Goal: Task Accomplishment & Management: Use online tool/utility

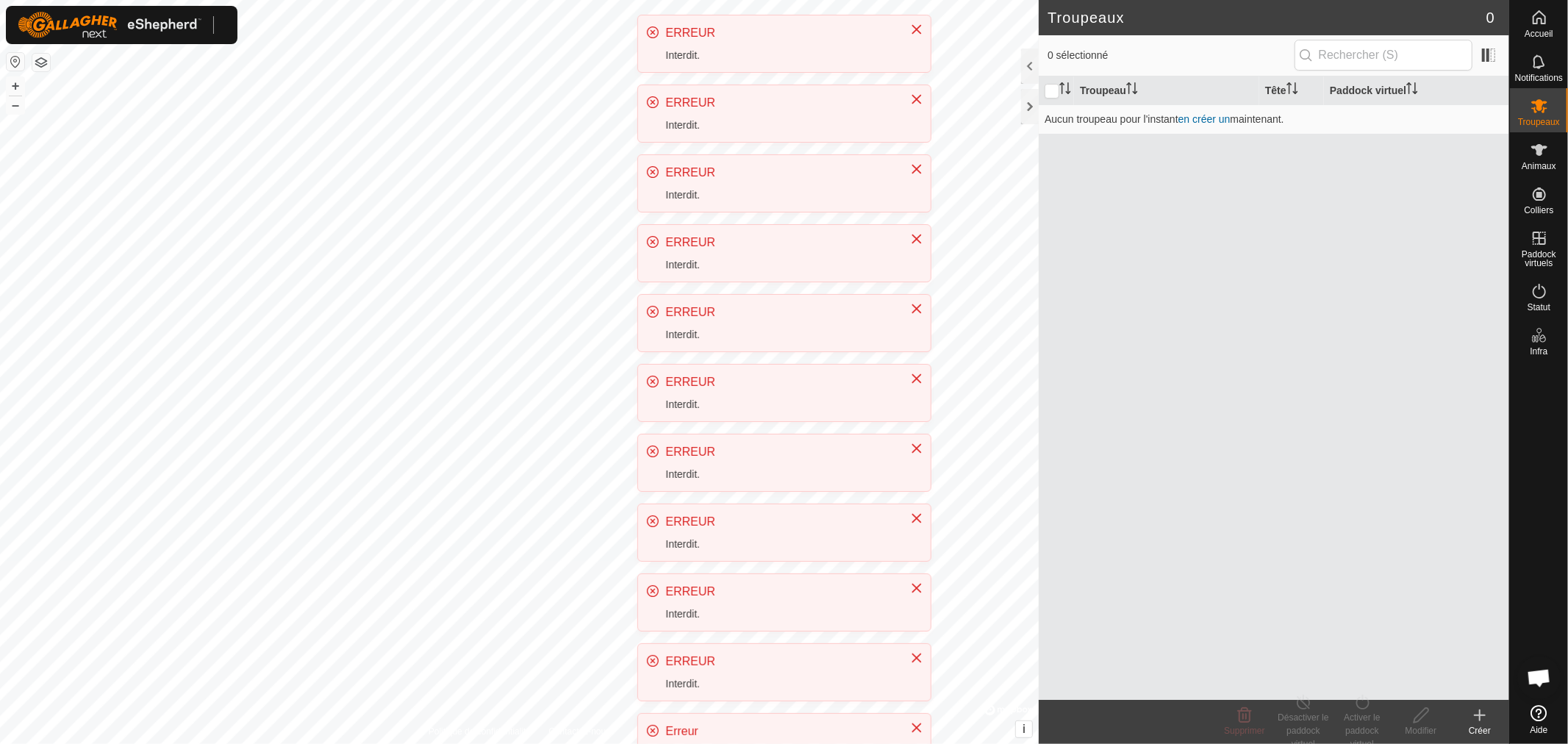
scroll to position [309, 0]
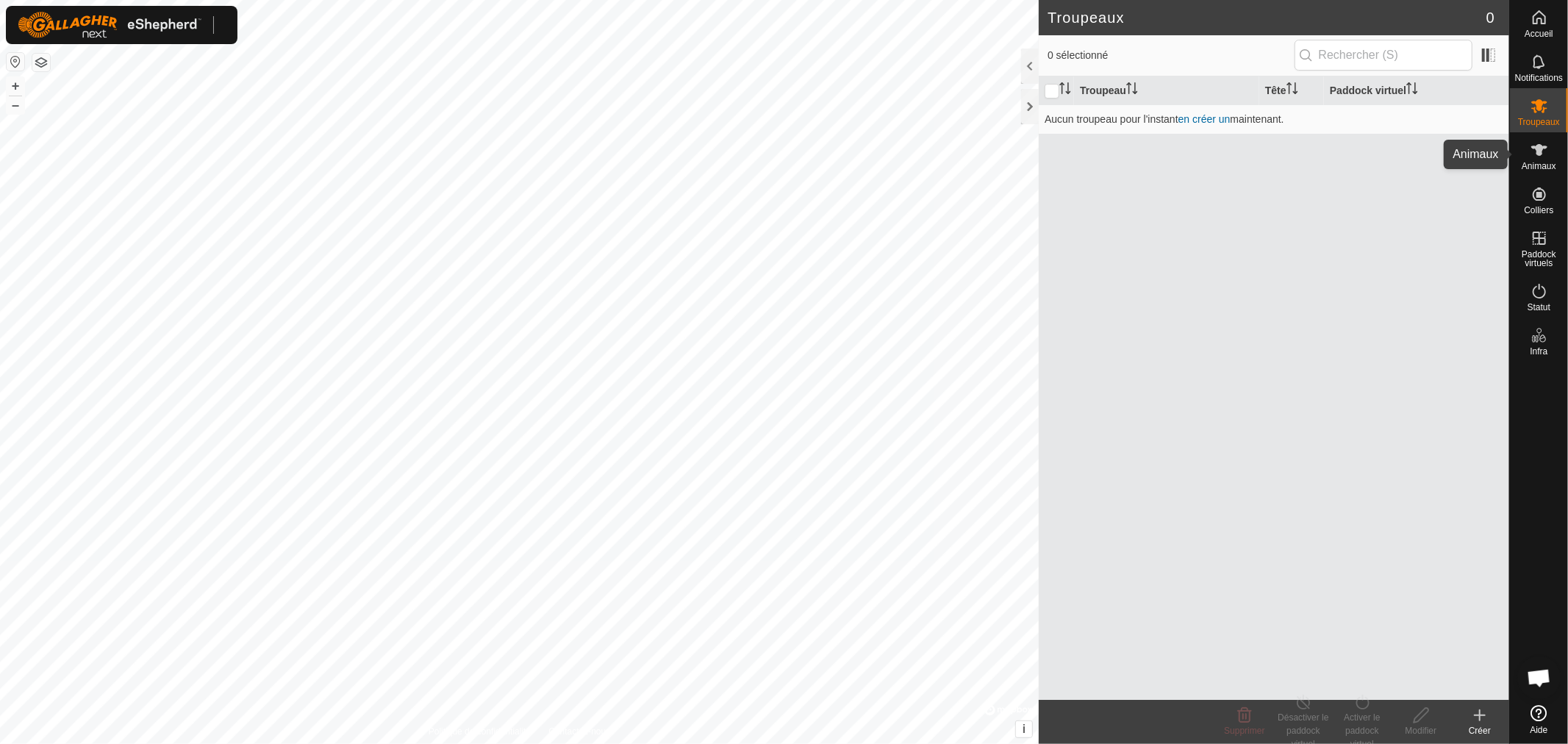
click at [1530, 156] on icon at bounding box center [1538, 150] width 17 height 17
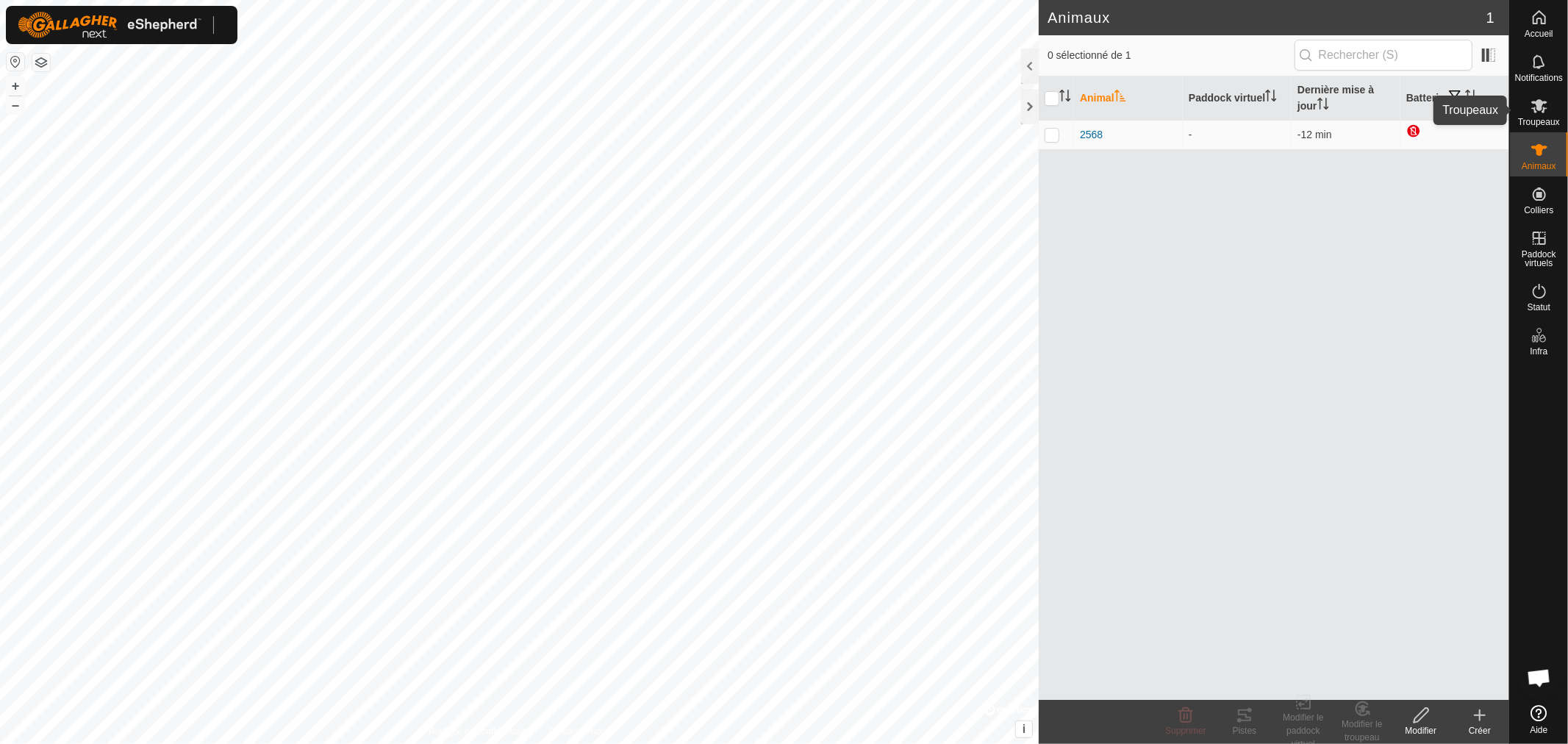
click at [1539, 100] on icon at bounding box center [1539, 106] width 17 height 14
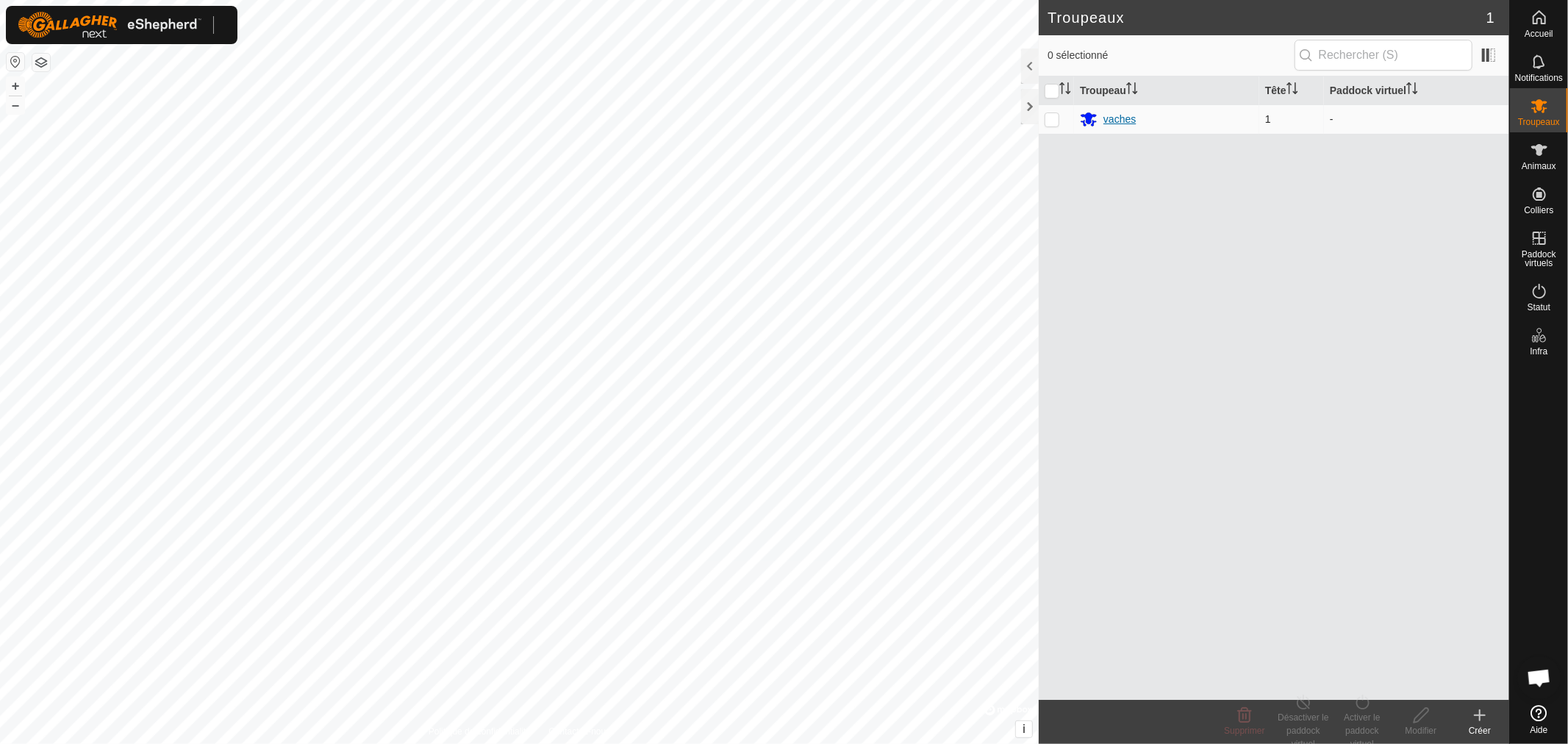
click at [1105, 122] on div "vaches" at bounding box center [1119, 119] width 32 height 16
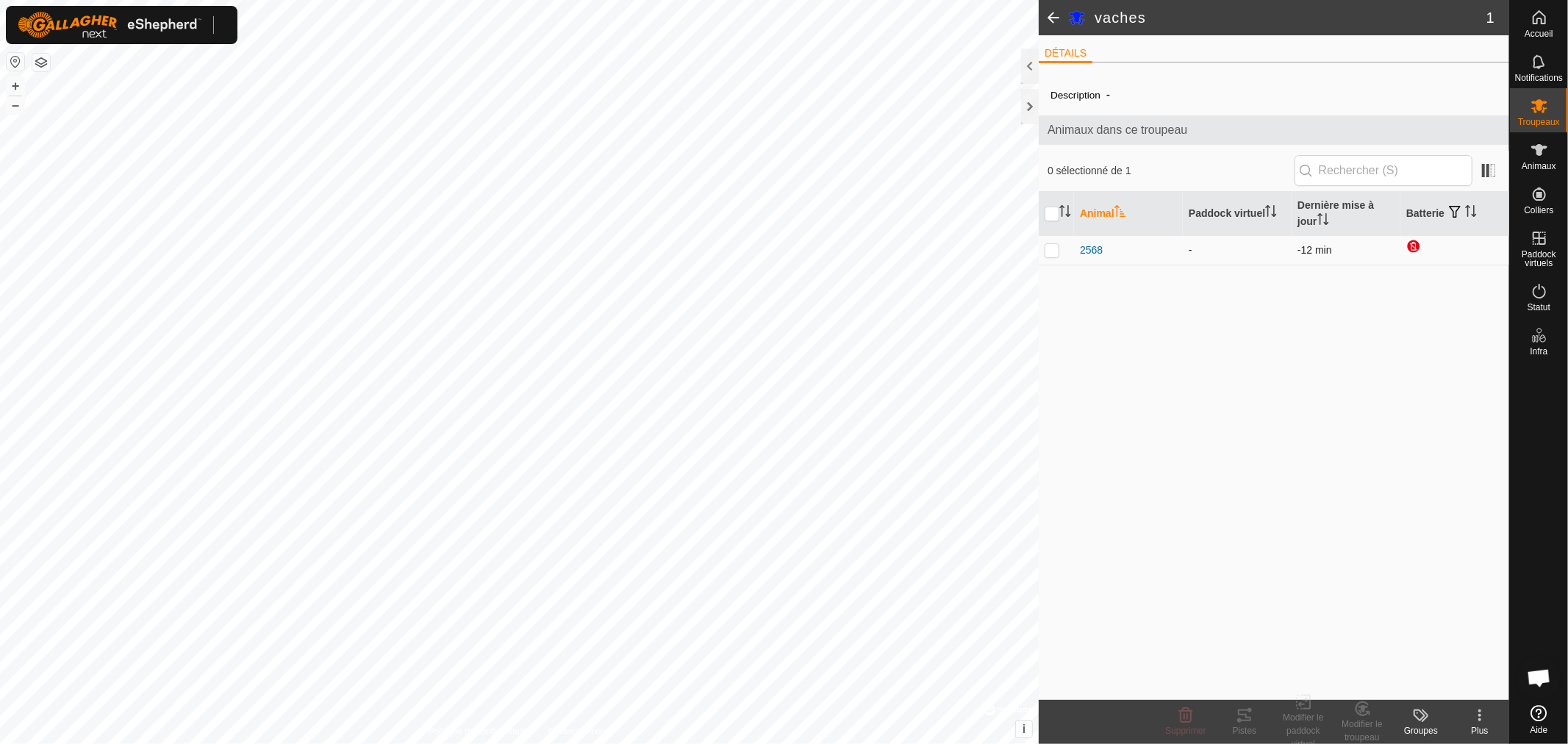
click at [1048, 248] on p-checkbox at bounding box center [1052, 250] width 15 height 12
checkbox input "true"
click at [1545, 112] on icon at bounding box center [1538, 105] width 17 height 17
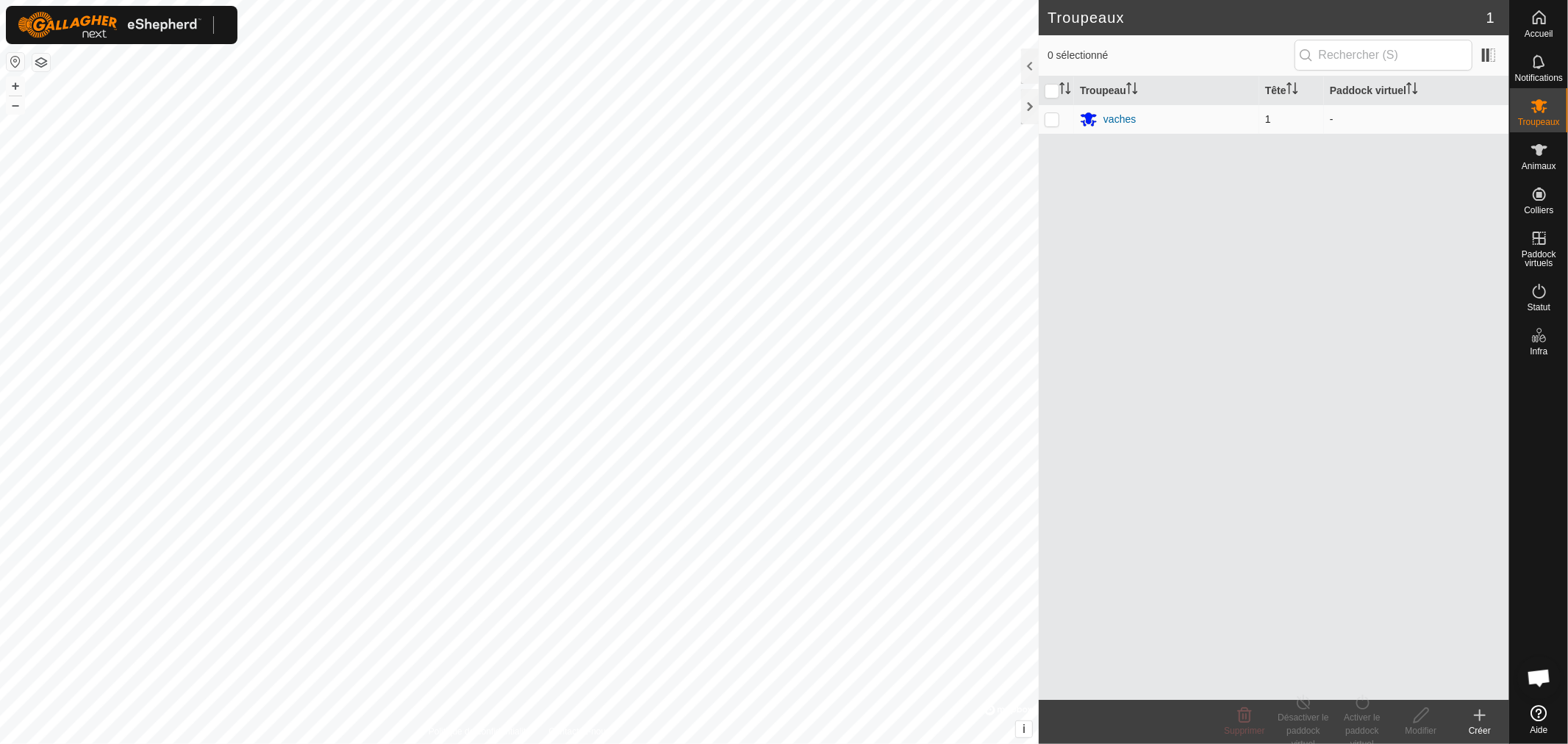
click at [1047, 118] on p-checkbox at bounding box center [1052, 119] width 15 height 12
checkbox input "true"
click at [1355, 707] on icon at bounding box center [1362, 702] width 18 height 17
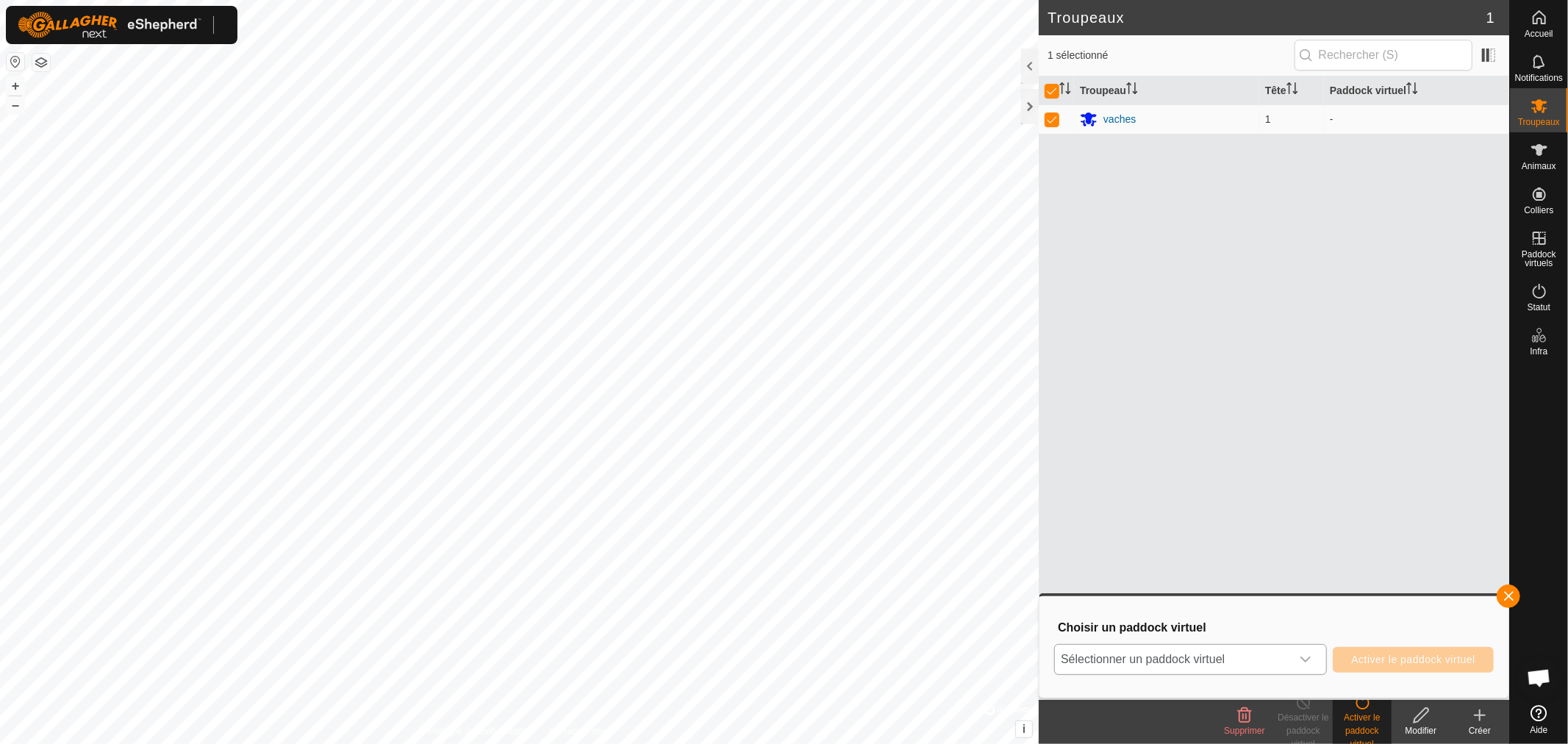
click at [1259, 651] on span "Sélectionner un paddock virtuel" at bounding box center [1173, 660] width 236 height 30
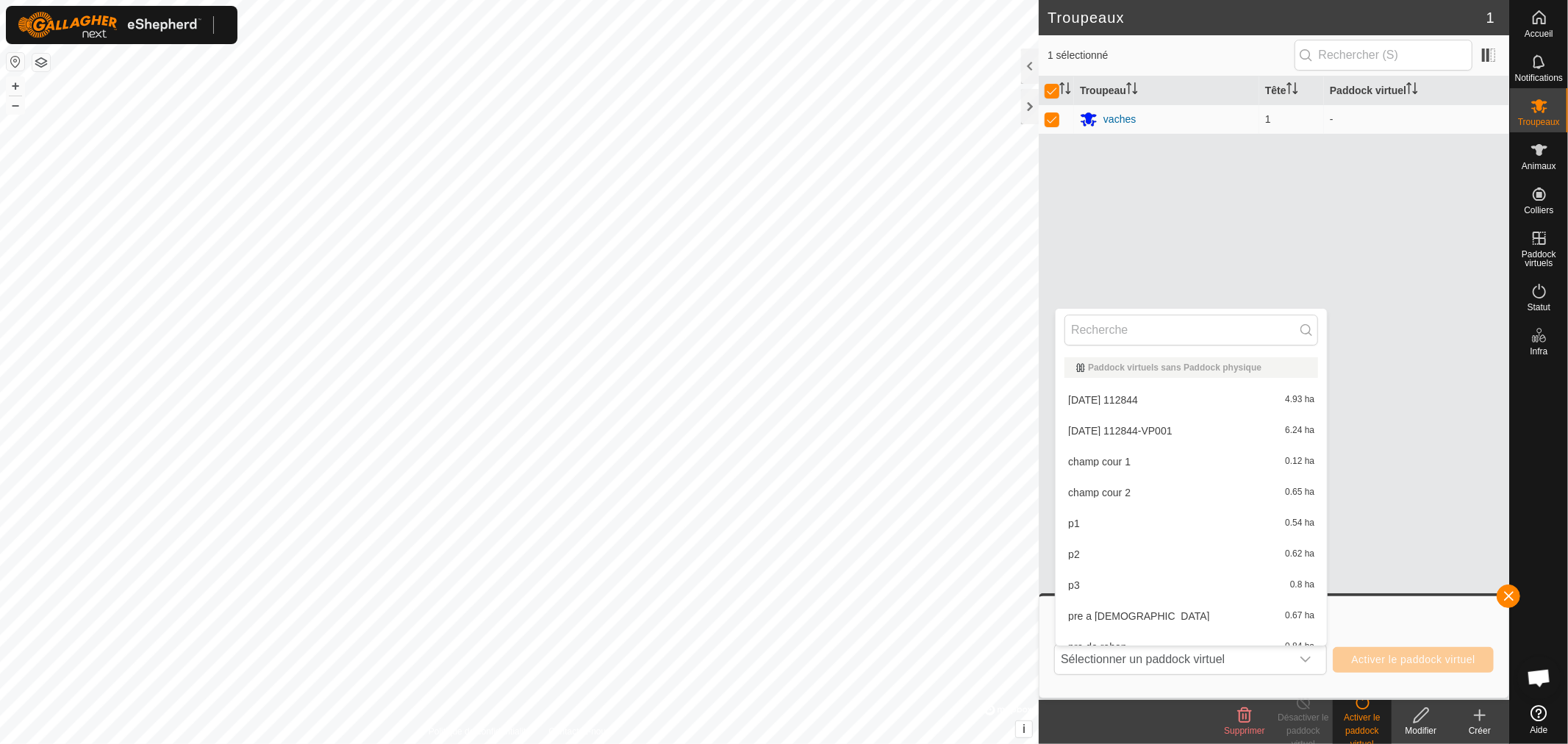
scroll to position [16, 0]
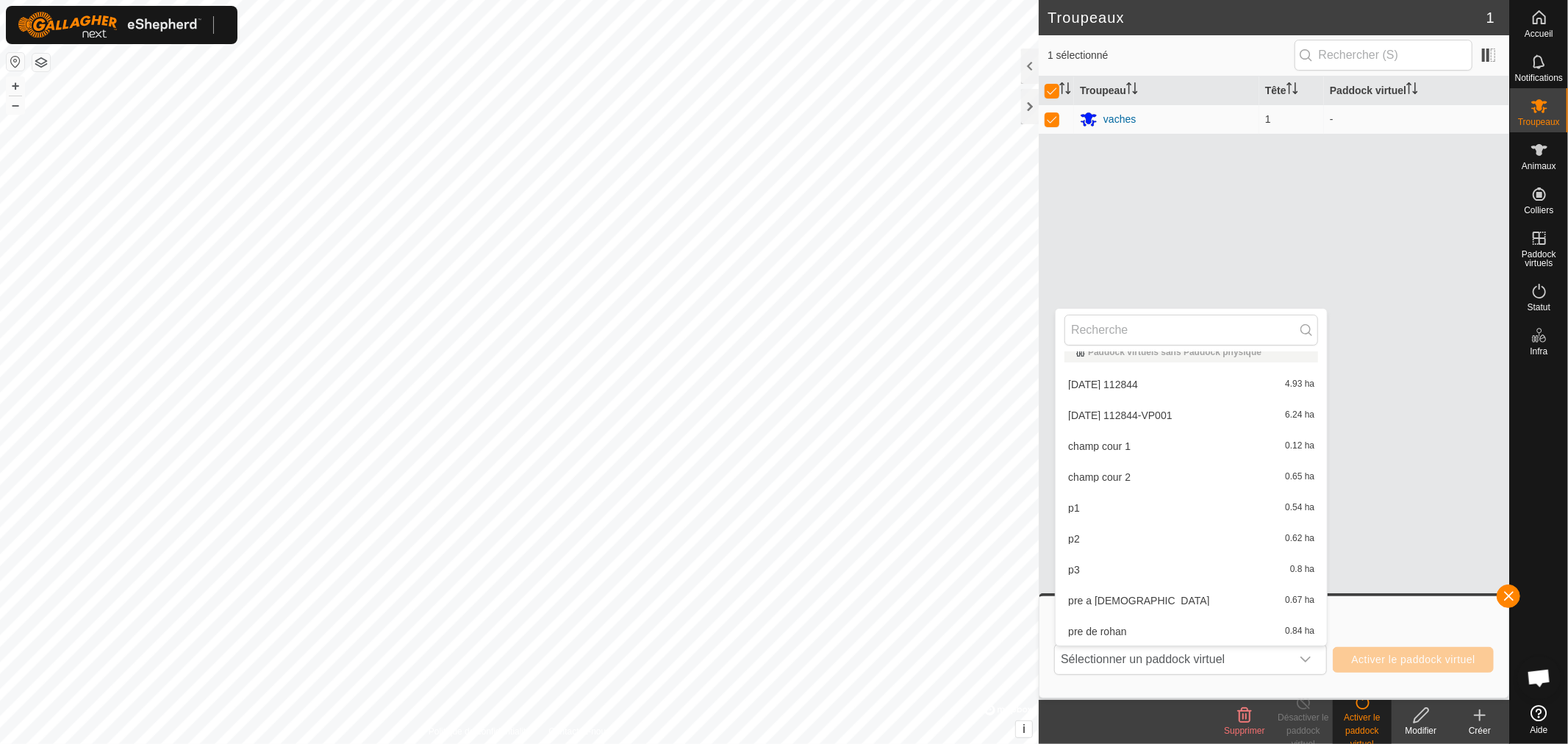
click at [1459, 290] on div "Troupeau Tête Paddock virtuel vaches 1 -" at bounding box center [1273, 389] width 470 height 623
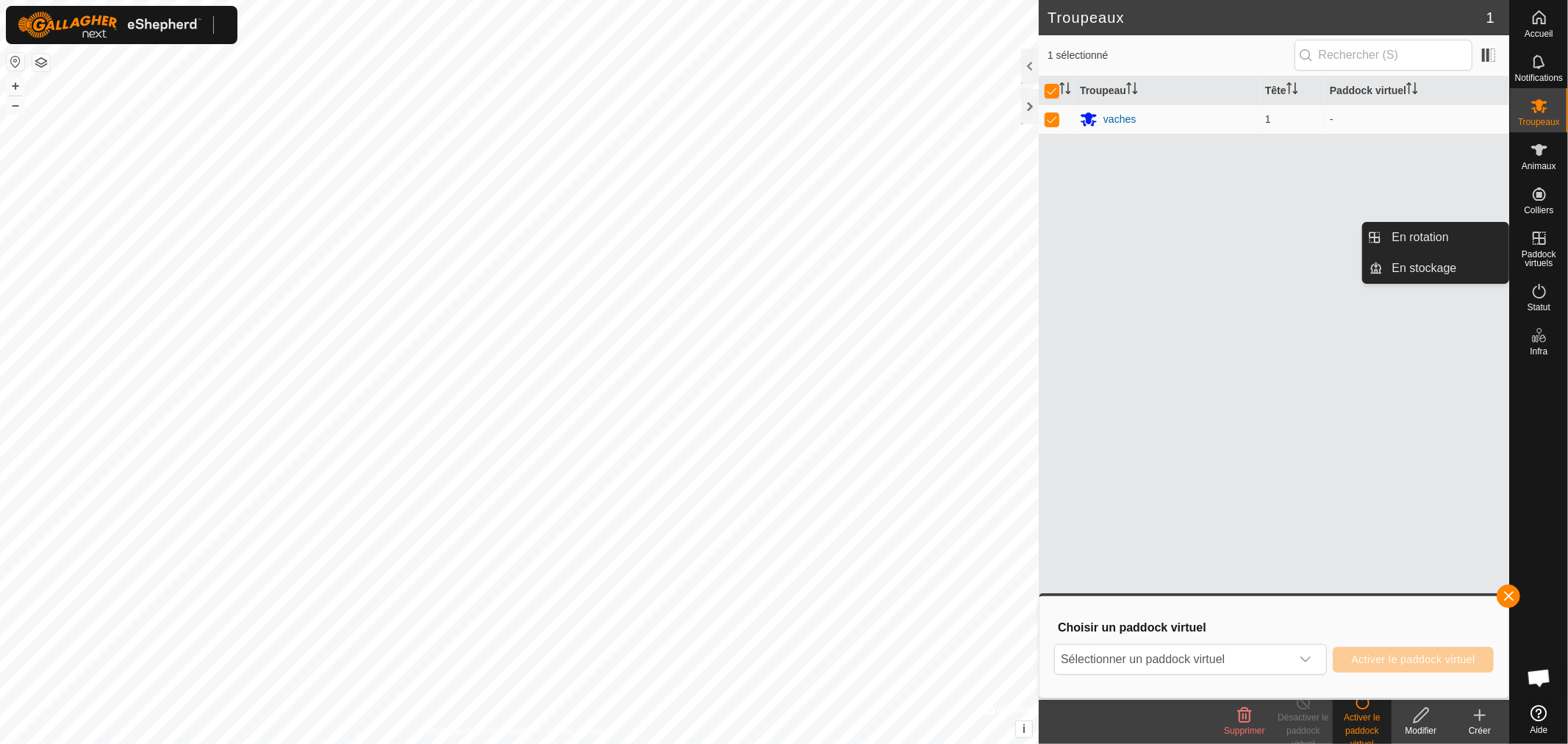
click at [1540, 250] on span "Paddock virtuels" at bounding box center [1538, 258] width 50 height 17
click at [1388, 246] on link "En rotation" at bounding box center [1446, 238] width 126 height 30
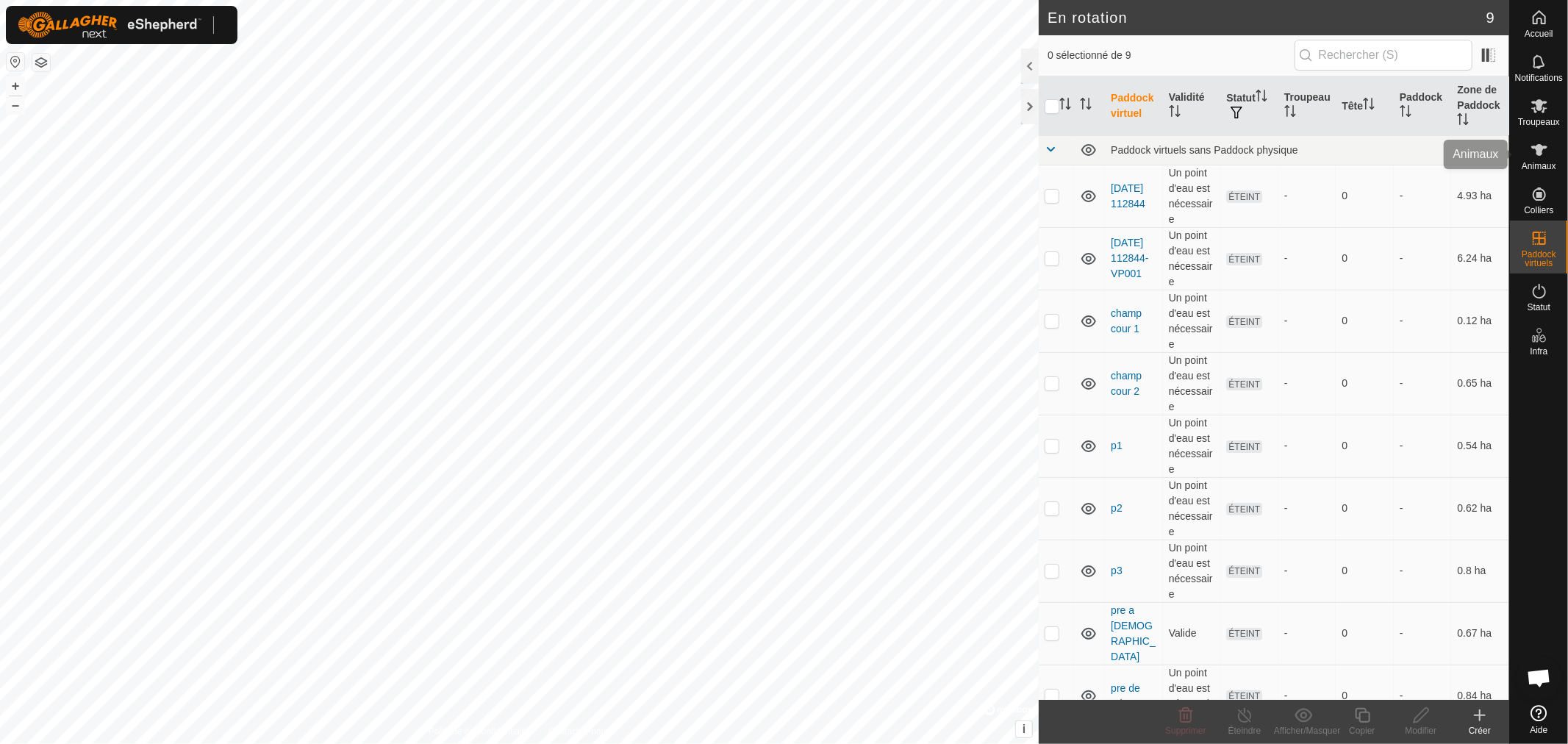
click at [1535, 163] on span "Animaux" at bounding box center [1539, 166] width 35 height 9
